Goal: Use online tool/utility: Utilize a website feature to perform a specific function

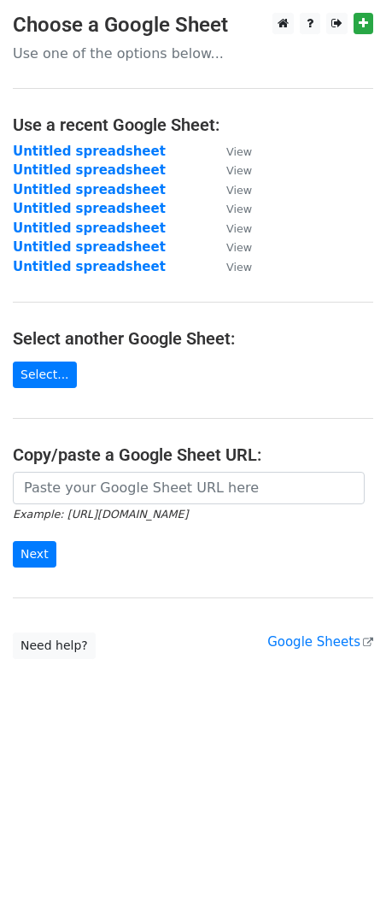
click at [227, 73] on main "Choose a Google Sheet Use one of the options below... Use a recent Google Sheet…" at bounding box center [193, 336] width 386 height 646
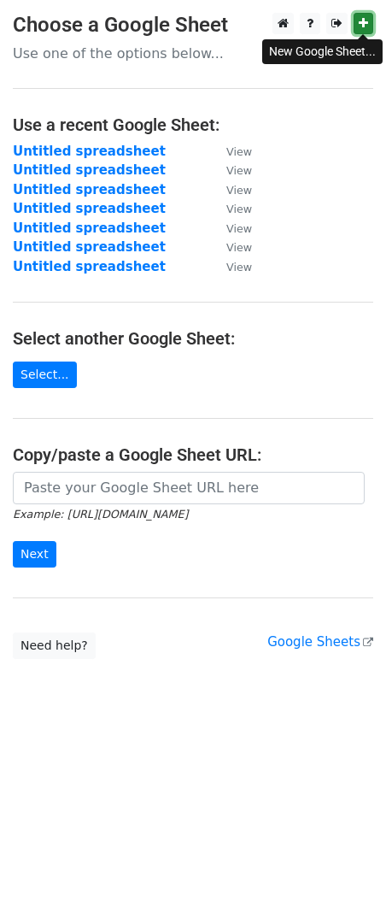
click at [360, 28] on icon at bounding box center [363, 23] width 9 height 12
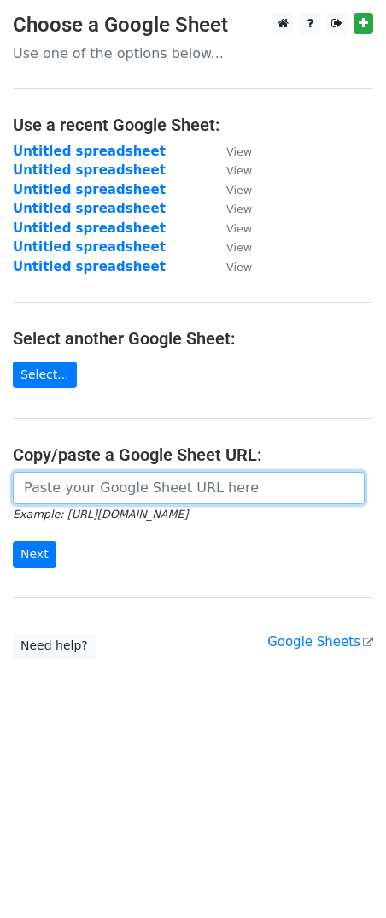
click at [128, 491] on input "url" at bounding box center [189, 488] width 352 height 32
paste input "[URL][DOMAIN_NAME]"
type input "[URL][DOMAIN_NAME]"
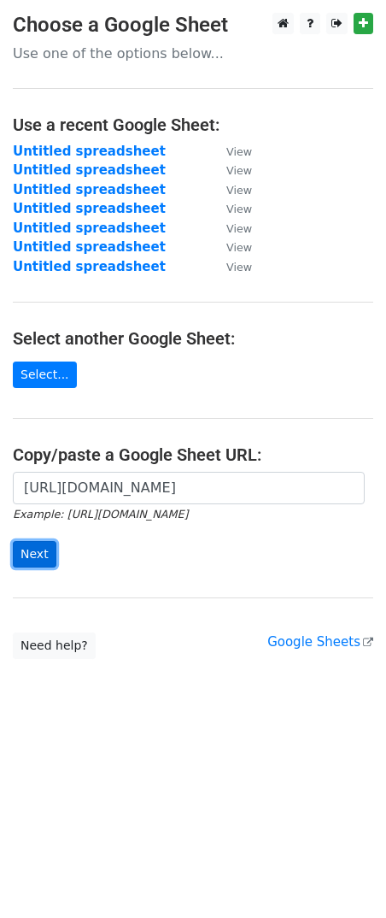
scroll to position [0, 0]
click at [40, 546] on input "Next" at bounding box center [35, 554] width 44 height 26
